Goal: Task Accomplishment & Management: Manage account settings

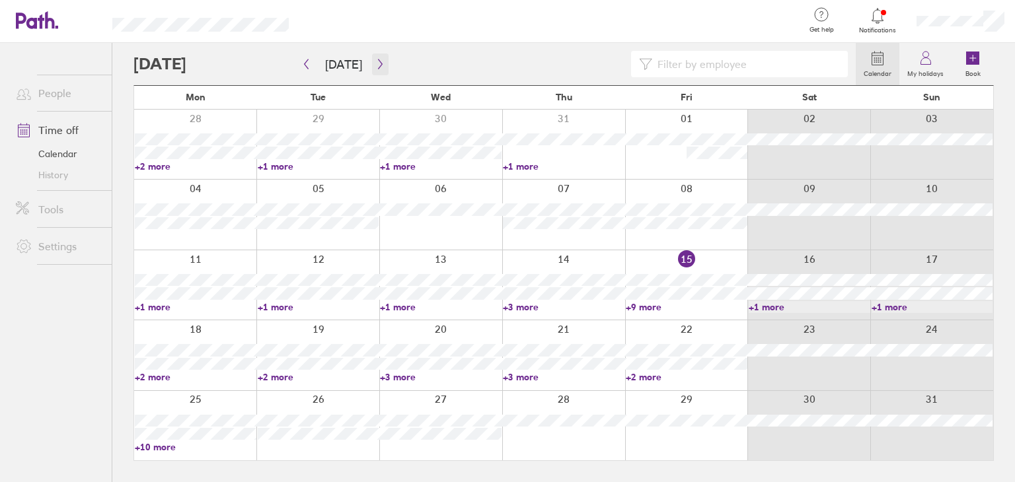
click at [379, 60] on icon "button" at bounding box center [380, 64] width 10 height 11
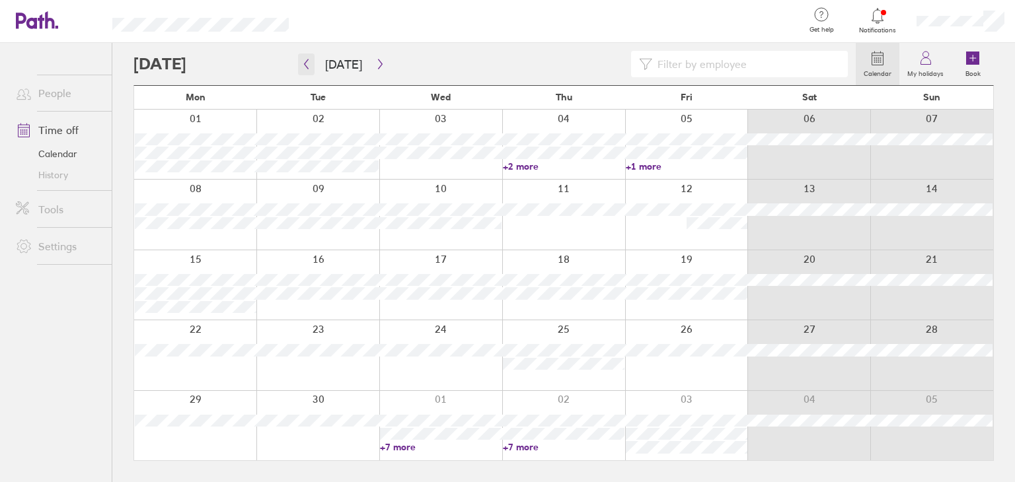
click at [311, 73] on button "button" at bounding box center [306, 65] width 17 height 22
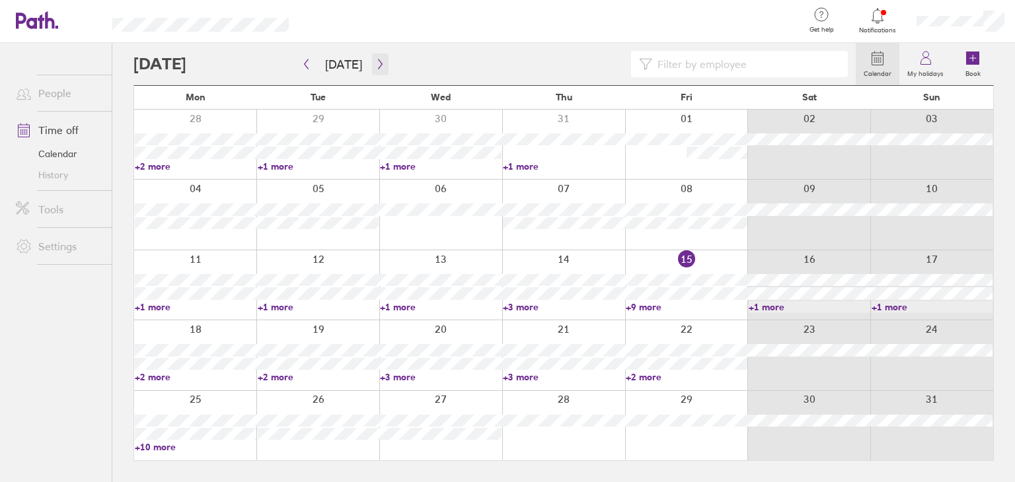
click at [377, 69] on button "button" at bounding box center [380, 65] width 17 height 22
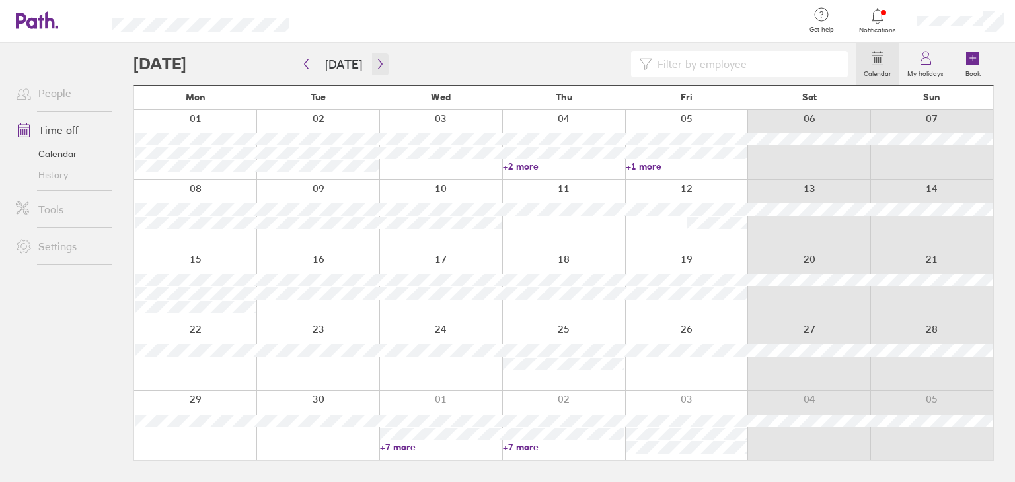
click at [211, 152] on div "[DATE] [DATE] Mon Tue Wed Thu Fri Sat Sun 01 02 03 04 05 06 07 +2 more +1 more …" at bounding box center [563, 273] width 860 height 376
